Goal: Information Seeking & Learning: Learn about a topic

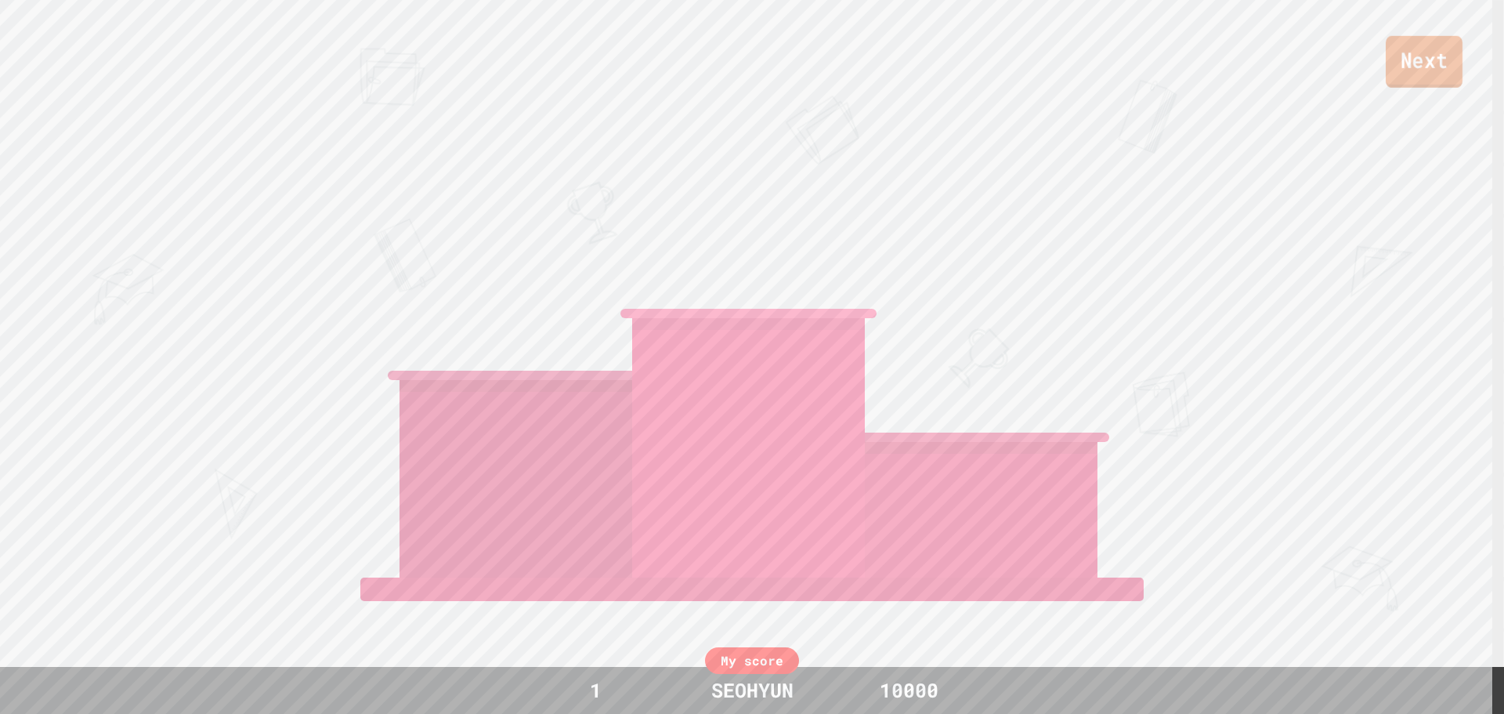
click at [1432, 51] on link "Next" at bounding box center [1424, 62] width 77 height 52
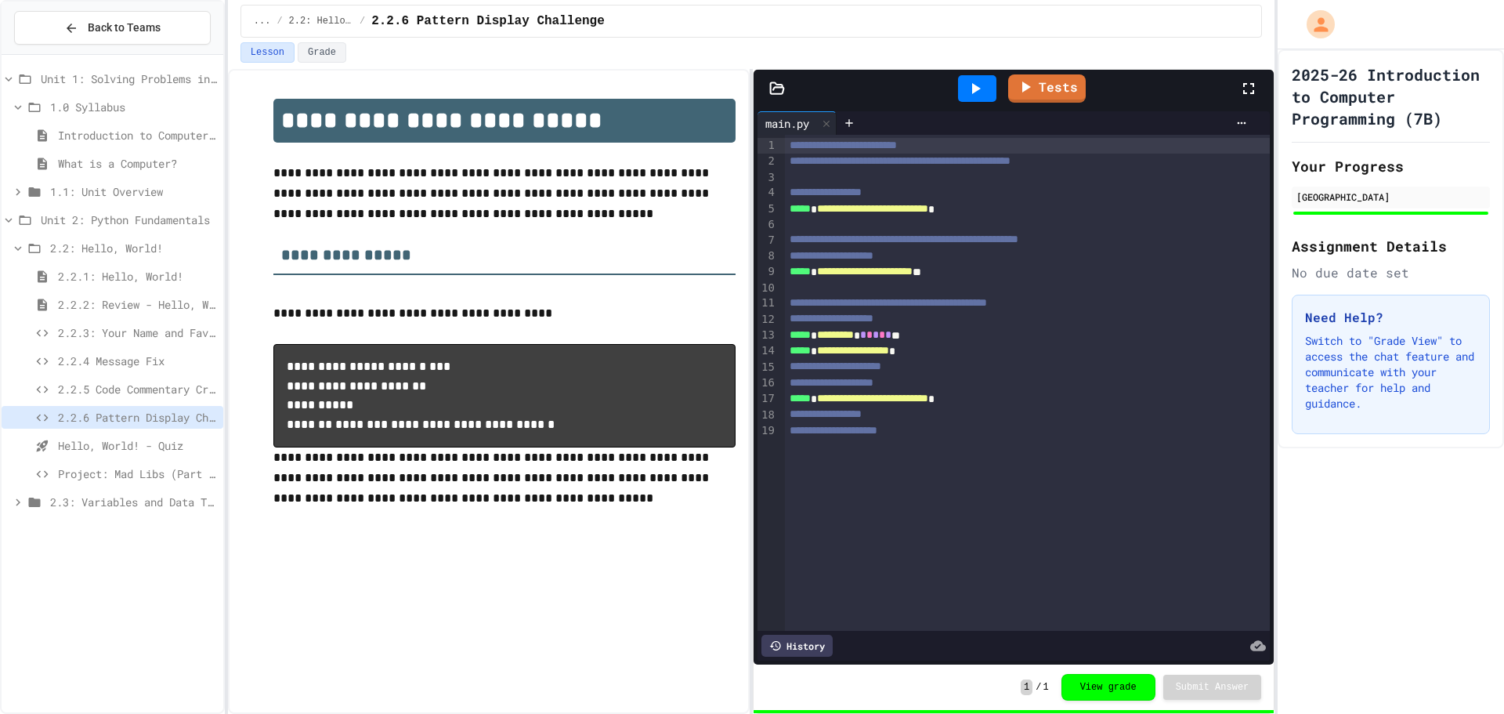
click at [137, 507] on span "2.3: Variables and Data Types" at bounding box center [133, 502] width 167 height 16
click at [154, 465] on div "Project: Mad Libs (Part 1)" at bounding box center [113, 473] width 222 height 23
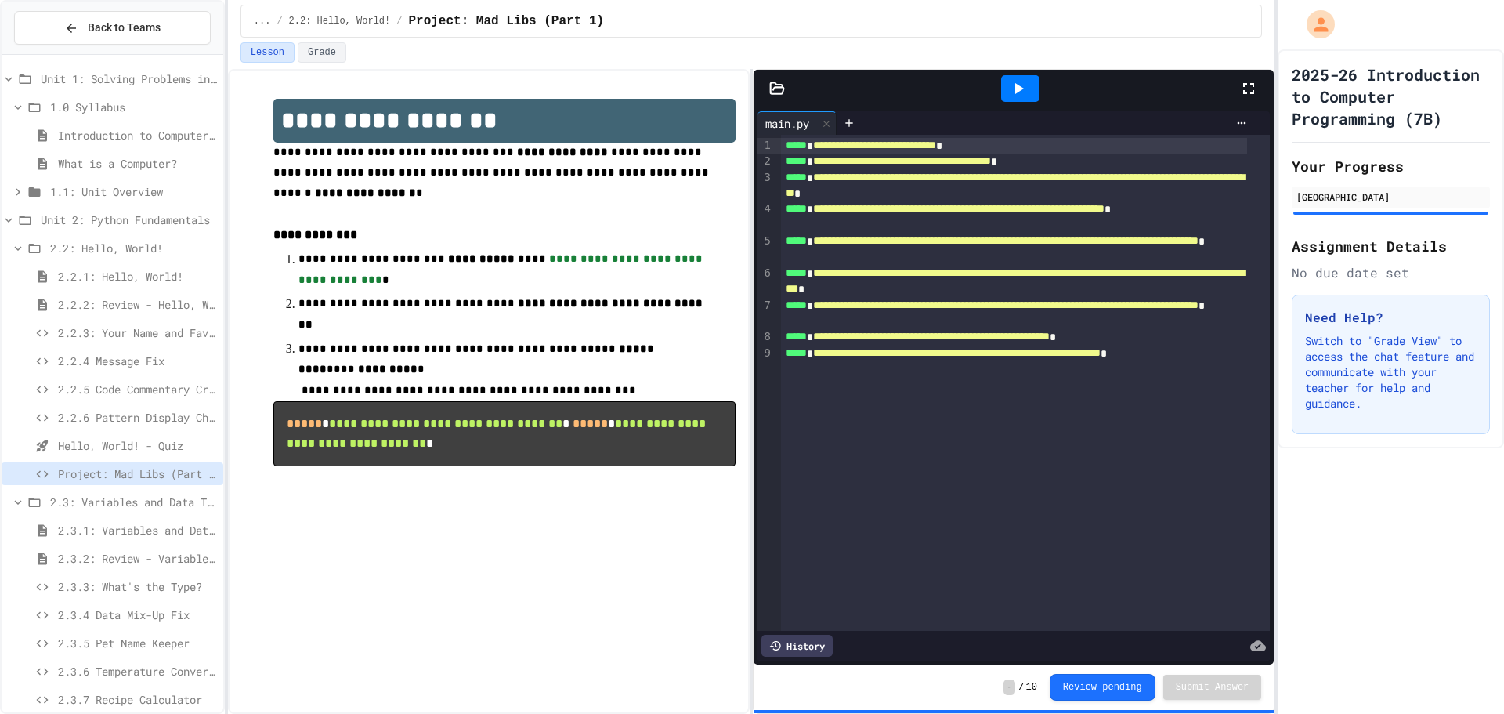
click at [120, 430] on div "2.2.6 Pattern Display Challenge" at bounding box center [113, 420] width 222 height 28
